Goal: Information Seeking & Learning: Check status

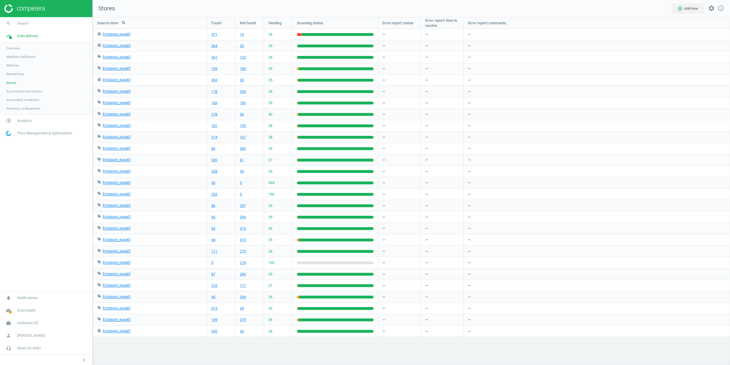
scroll to position [357, 647]
click at [394, 9] on nav "Stores add_circle_outline Add new settings info_outline" at bounding box center [412, 8] width 638 height 17
click at [213, 275] on link "87" at bounding box center [213, 274] width 4 height 5
click at [215, 285] on link "210" at bounding box center [214, 285] width 6 height 5
click at [213, 298] on link "90" at bounding box center [213, 296] width 4 height 5
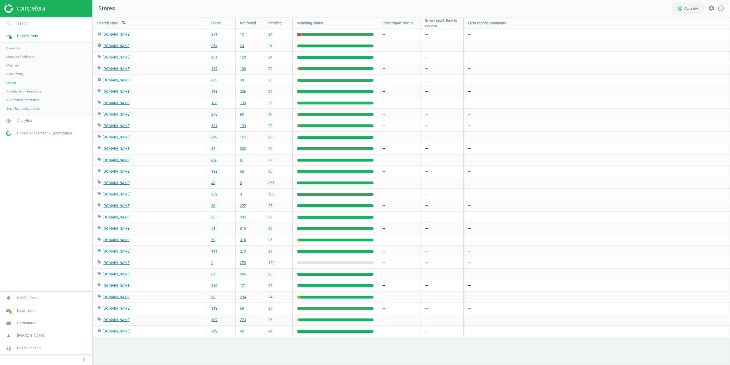
click at [212, 309] on link "313" at bounding box center [214, 308] width 6 height 5
click at [212, 318] on link "109" at bounding box center [214, 319] width 6 height 5
click at [211, 331] on div "342" at bounding box center [221, 331] width 28 height 11
click at [212, 331] on link "342" at bounding box center [214, 331] width 6 height 5
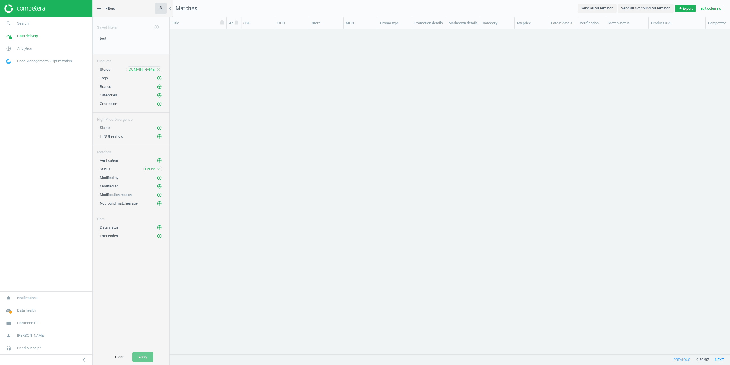
scroll to position [317, 556]
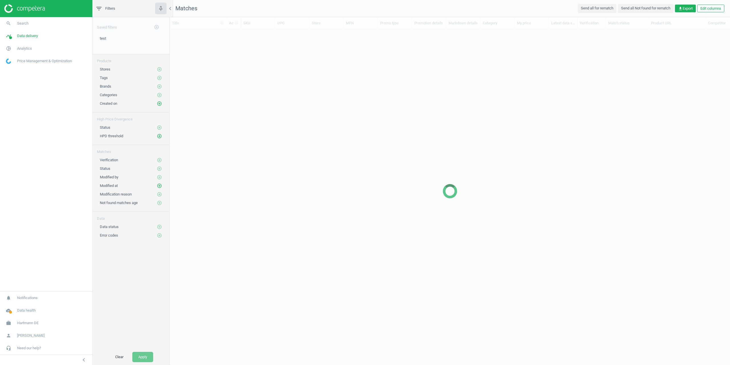
scroll to position [5, 5]
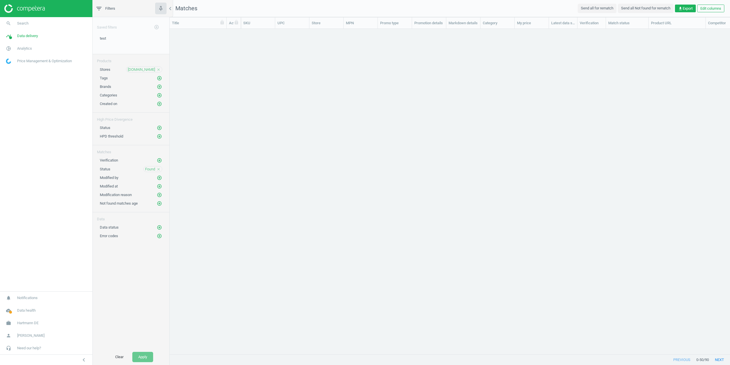
scroll to position [317, 556]
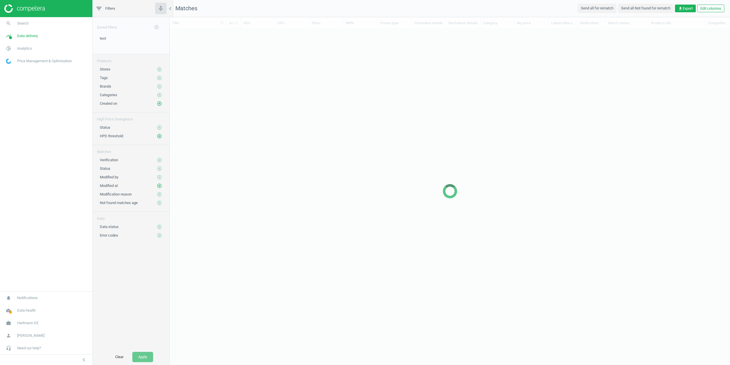
scroll to position [317, 556]
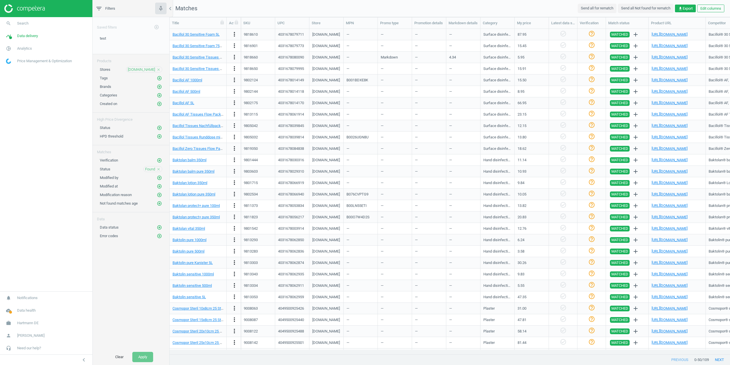
scroll to position [5, 5]
click at [671, 33] on link "https://www.praxis-partner.de/shop/product/167209/167208S/%7E" at bounding box center [670, 34] width 36 height 4
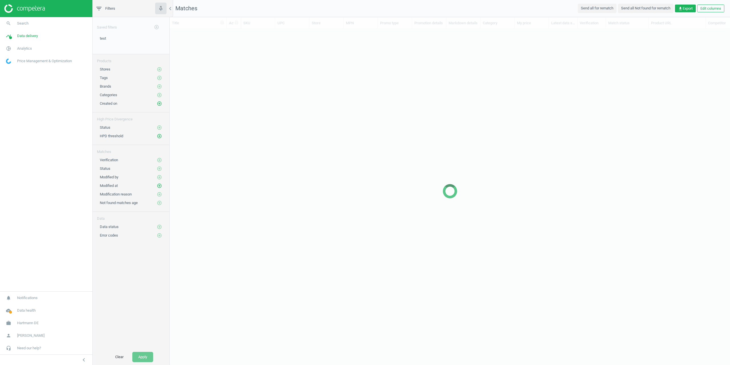
scroll to position [317, 556]
